Goal: Task Accomplishment & Management: Complete application form

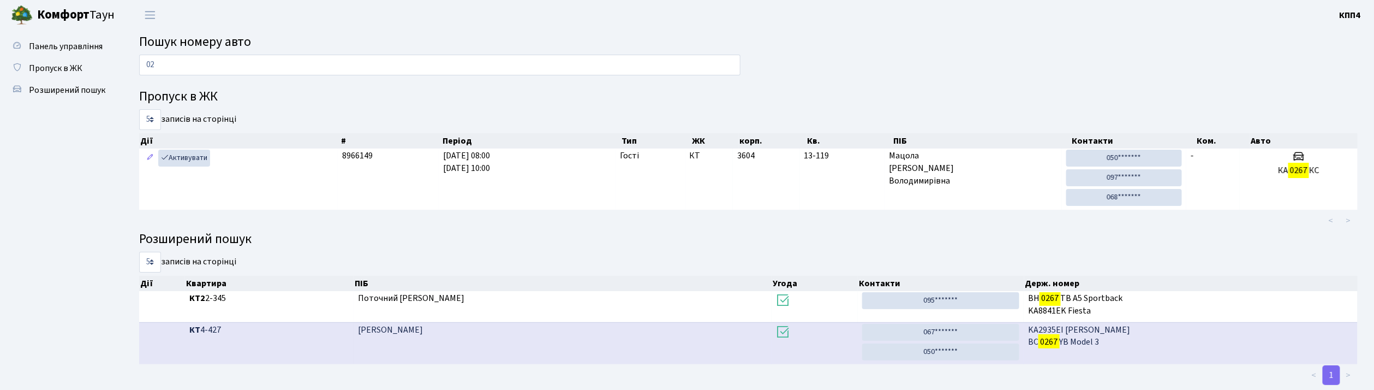
type input "0"
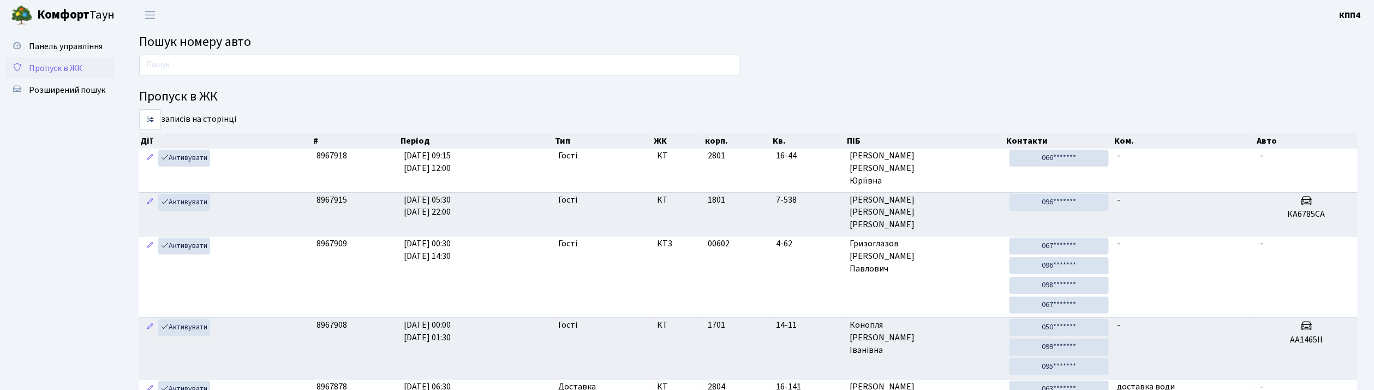
click at [70, 69] on span "Пропуск в ЖК" at bounding box center [55, 68] width 53 height 12
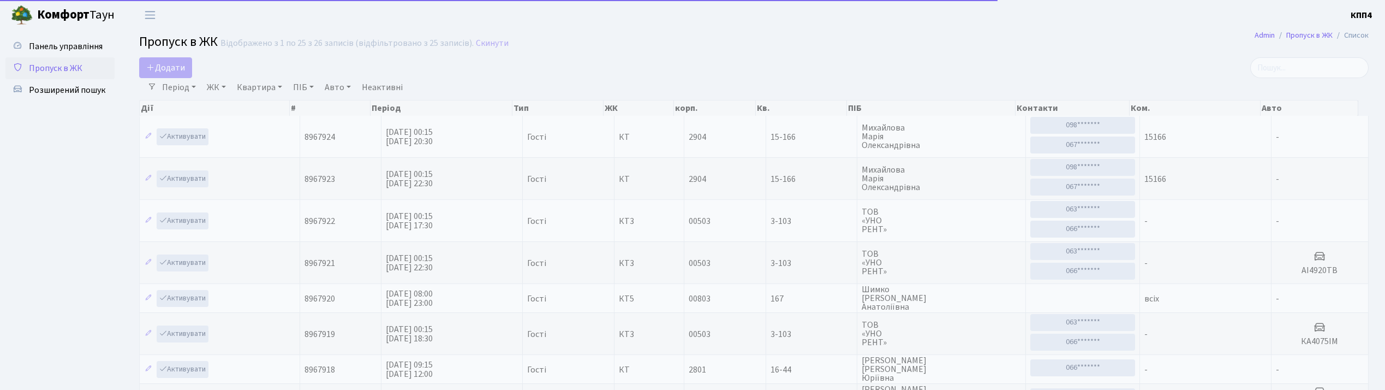
select select "25"
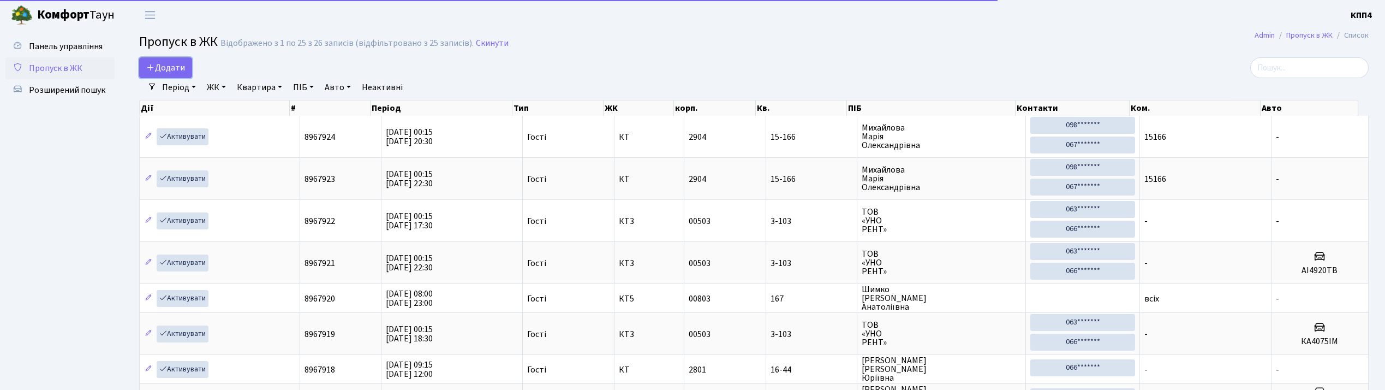
click at [153, 73] on span "Додати" at bounding box center [165, 68] width 39 height 12
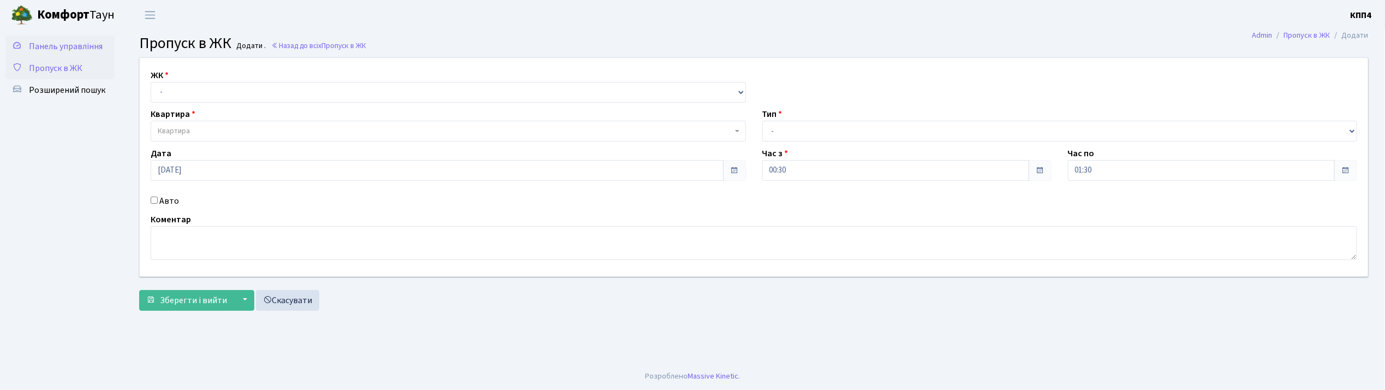
click at [64, 44] on span "Панель управління" at bounding box center [66, 46] width 74 height 12
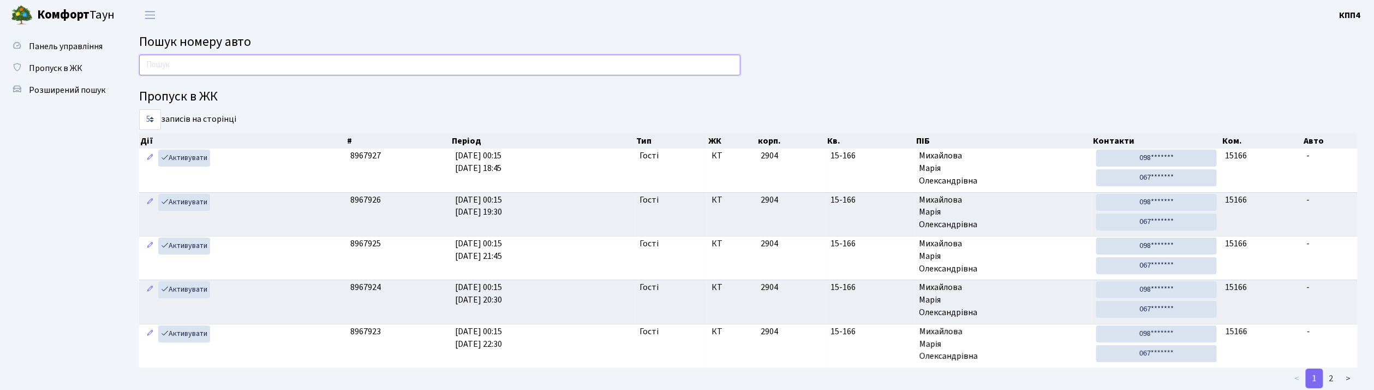
click at [160, 61] on input "text" at bounding box center [439, 65] width 601 height 21
